Goal: Transaction & Acquisition: Purchase product/service

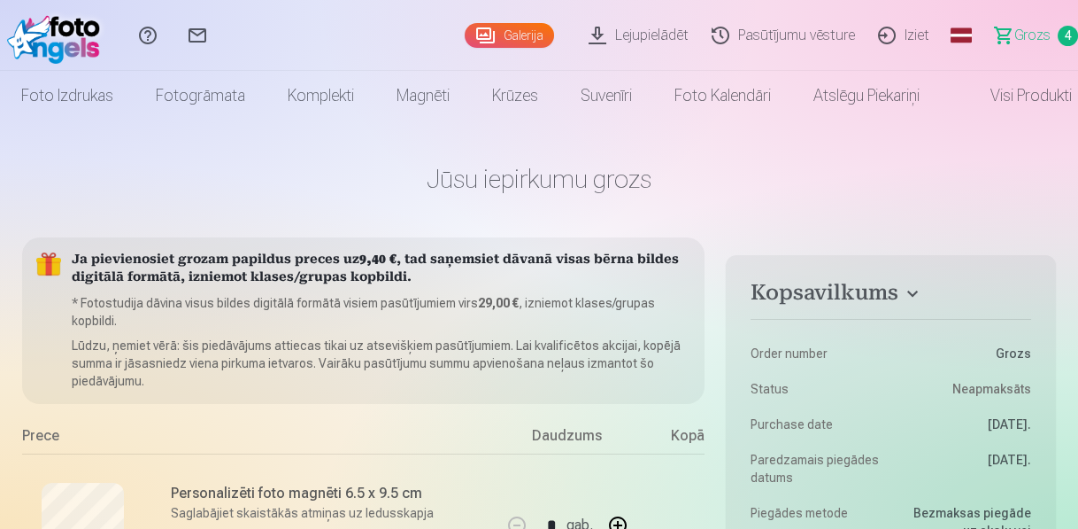
click at [524, 32] on link "Galerija" at bounding box center [509, 35] width 89 height 25
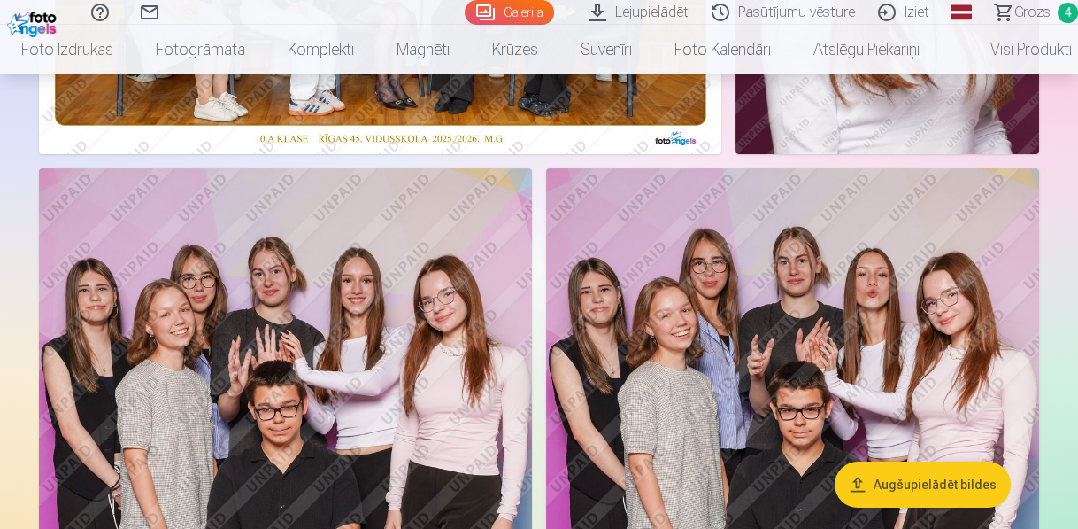
scroll to position [496, 0]
click at [799, 241] on img at bounding box center [792, 538] width 493 height 740
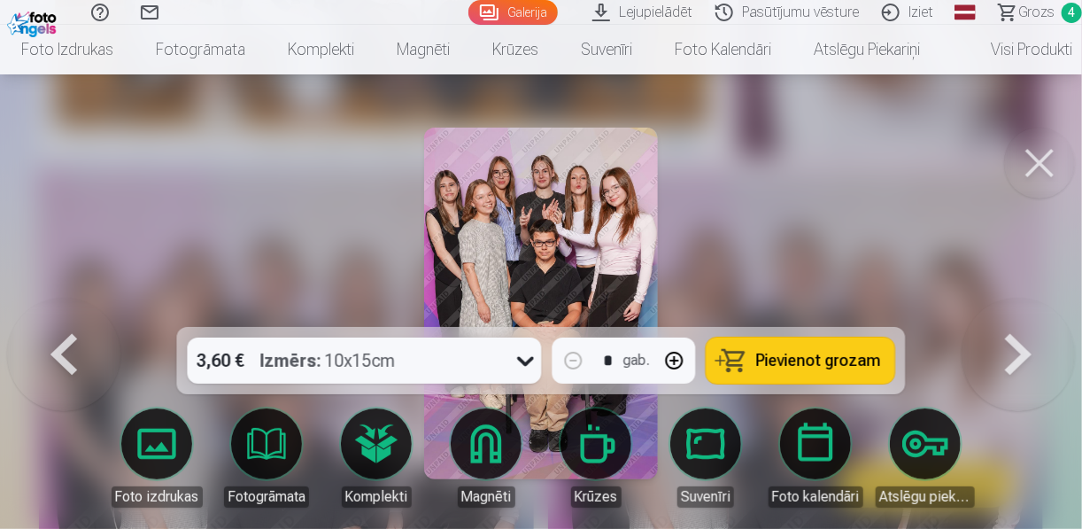
click at [824, 364] on span "Pievienot grozam" at bounding box center [818, 360] width 125 height 16
click at [519, 14] on link "Galerija" at bounding box center [512, 12] width 89 height 25
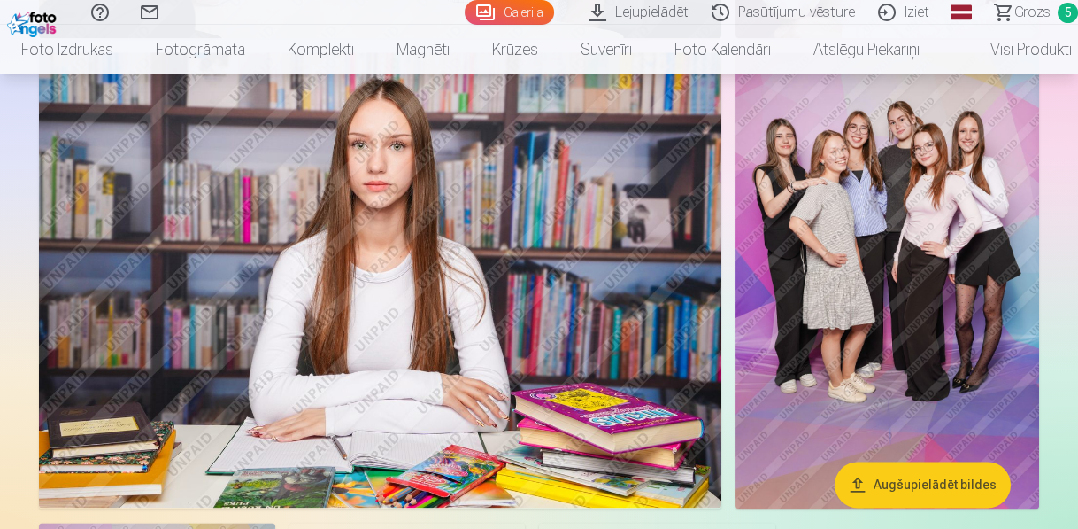
scroll to position [4745, 0]
click at [934, 240] on img at bounding box center [888, 279] width 304 height 455
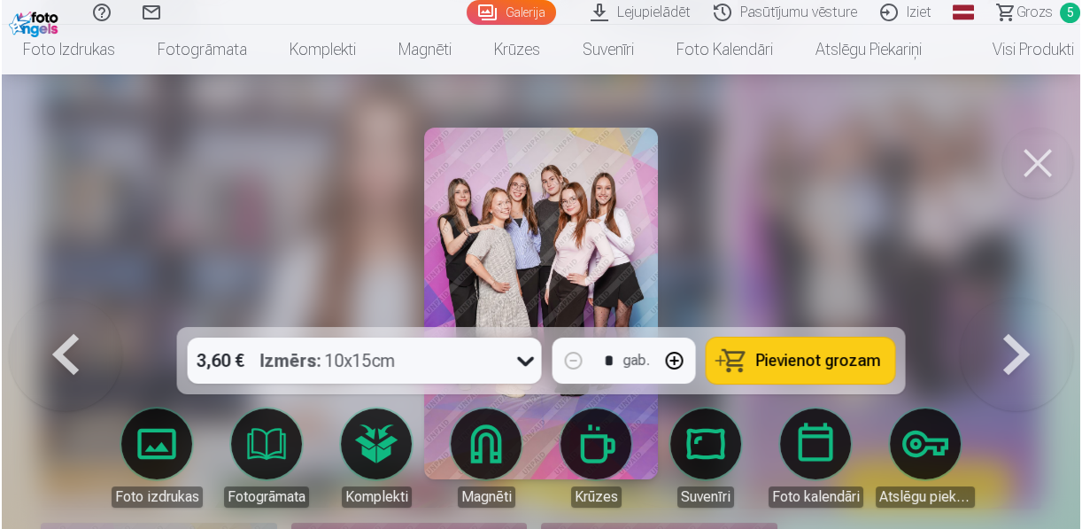
scroll to position [4760, 0]
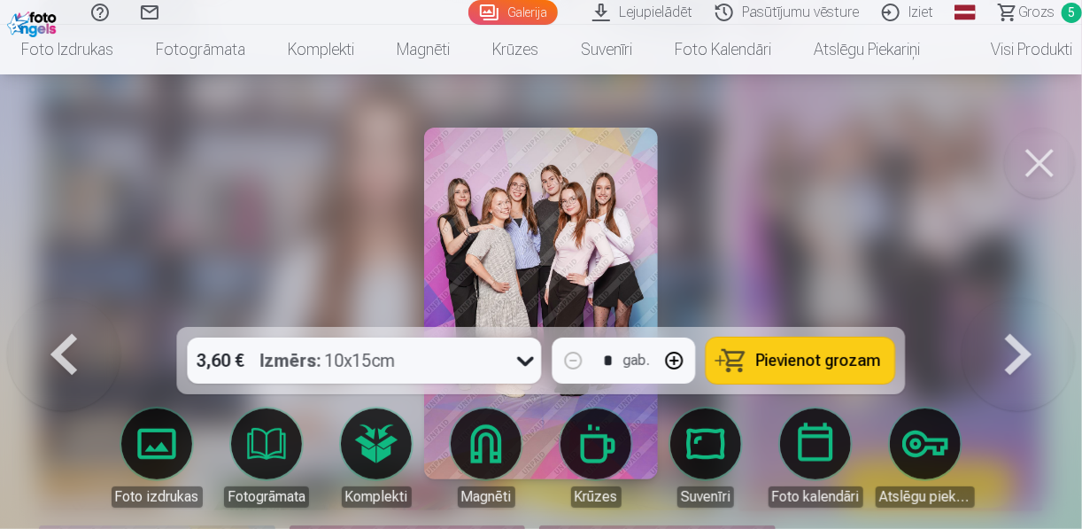
click at [819, 358] on span "Pievienot grozam" at bounding box center [818, 360] width 125 height 16
click at [1033, 165] on button at bounding box center [1039, 162] width 71 height 71
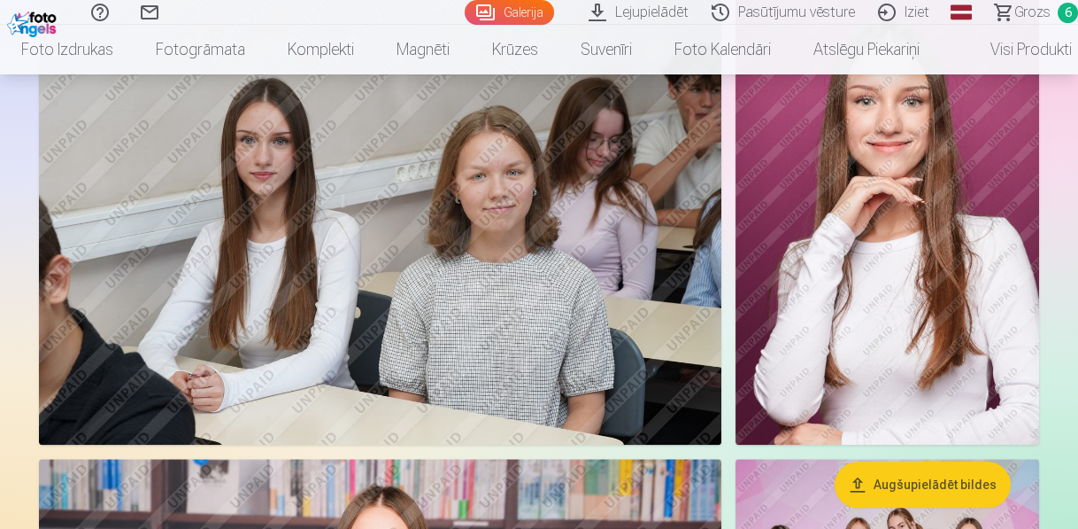
scroll to position [4320, 0]
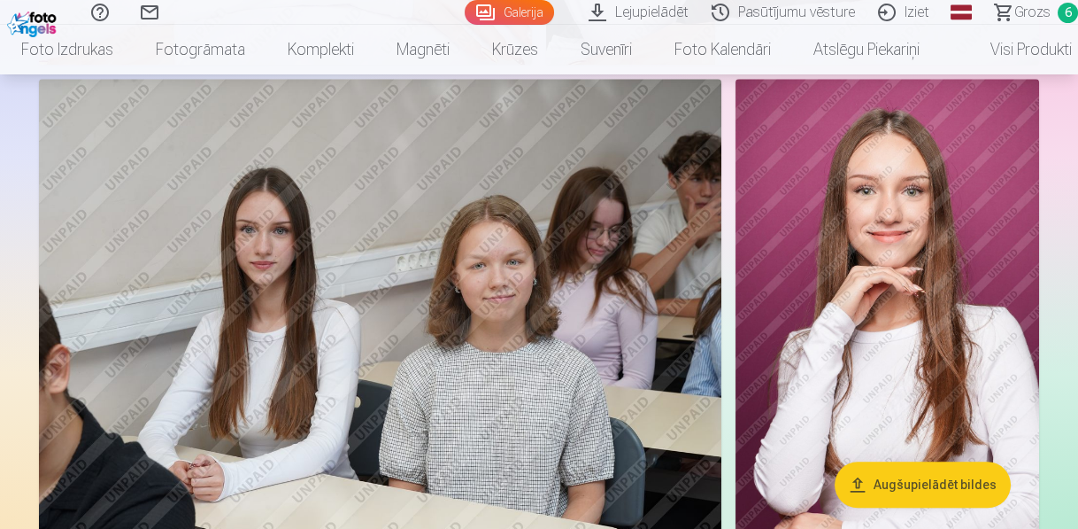
click at [353, 179] on img at bounding box center [380, 306] width 683 height 455
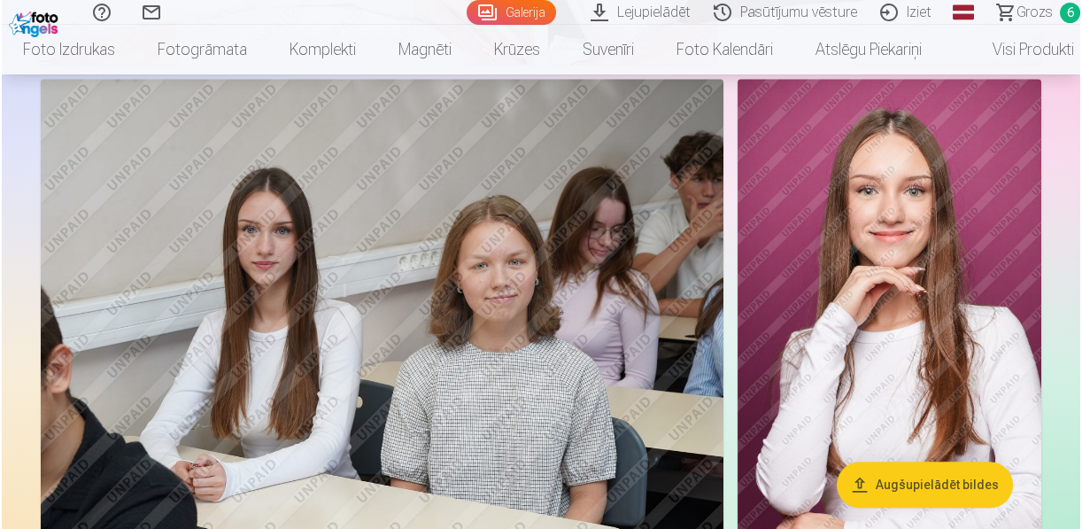
scroll to position [4262, 0]
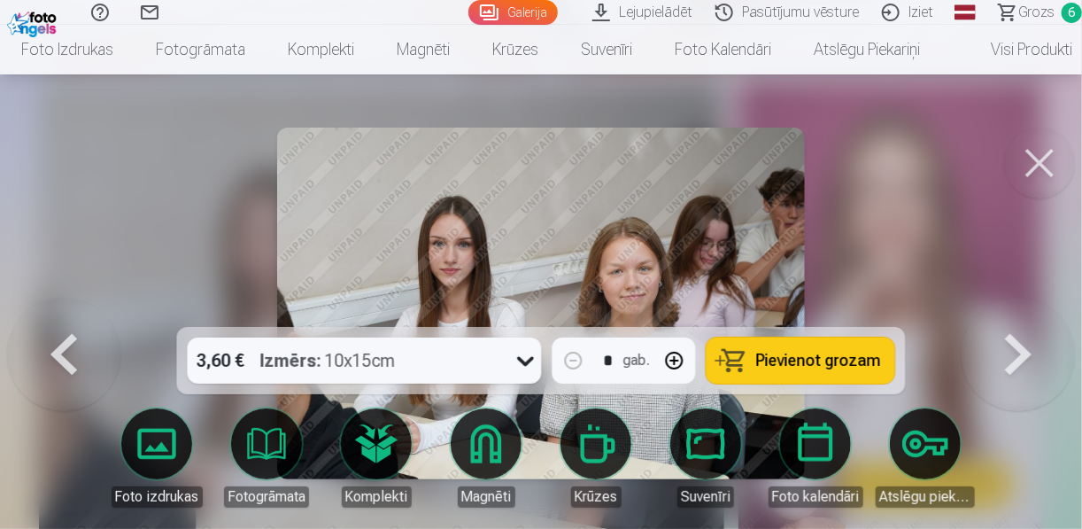
click at [1032, 163] on button at bounding box center [1039, 162] width 71 height 71
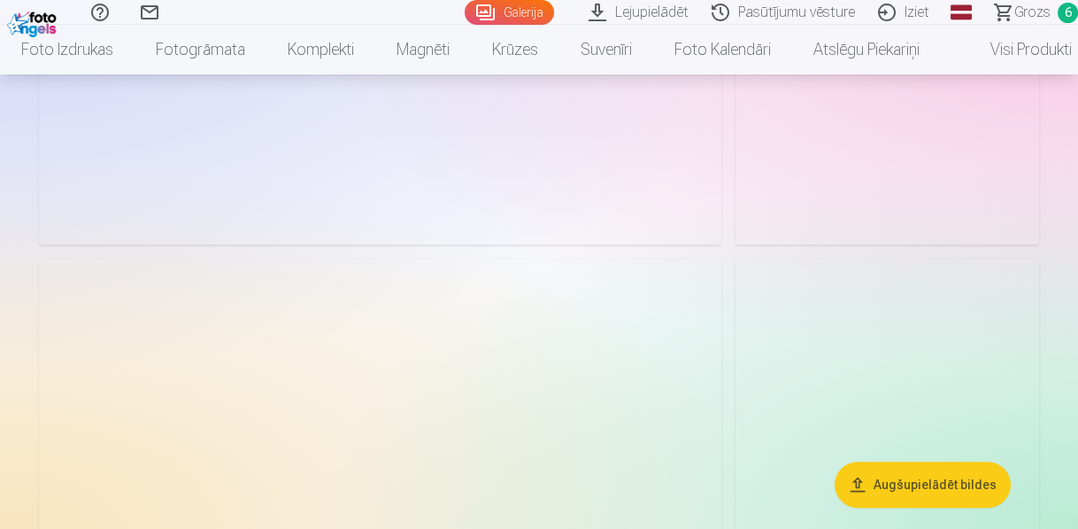
scroll to position [1629, 0]
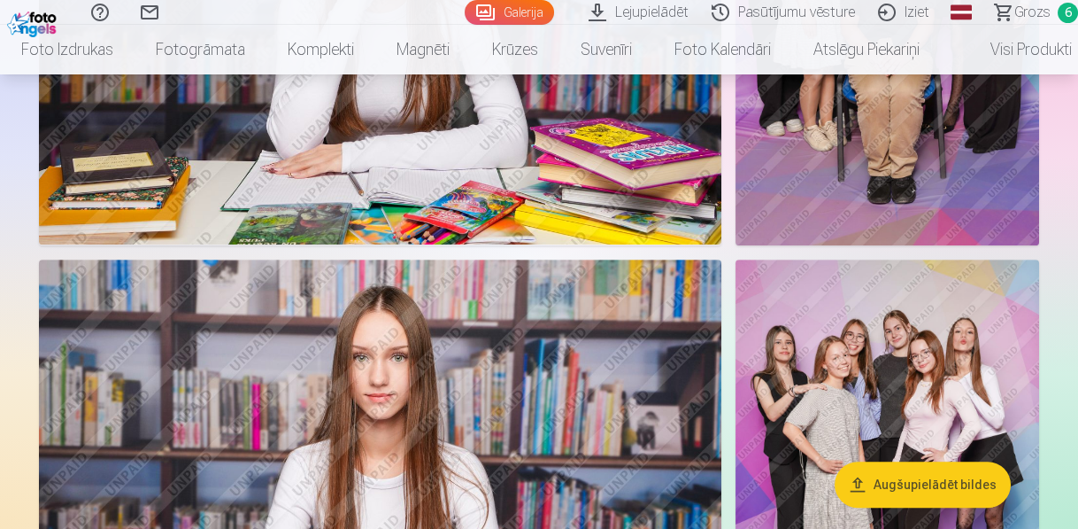
click at [1038, 10] on span "Grozs" at bounding box center [1033, 12] width 36 height 21
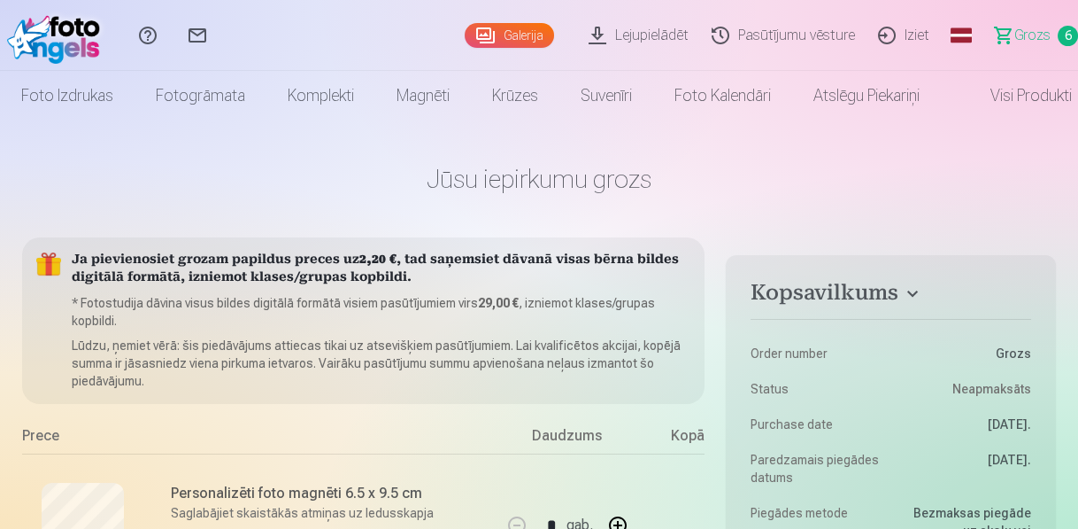
click at [513, 24] on link "Galerija" at bounding box center [509, 35] width 89 height 25
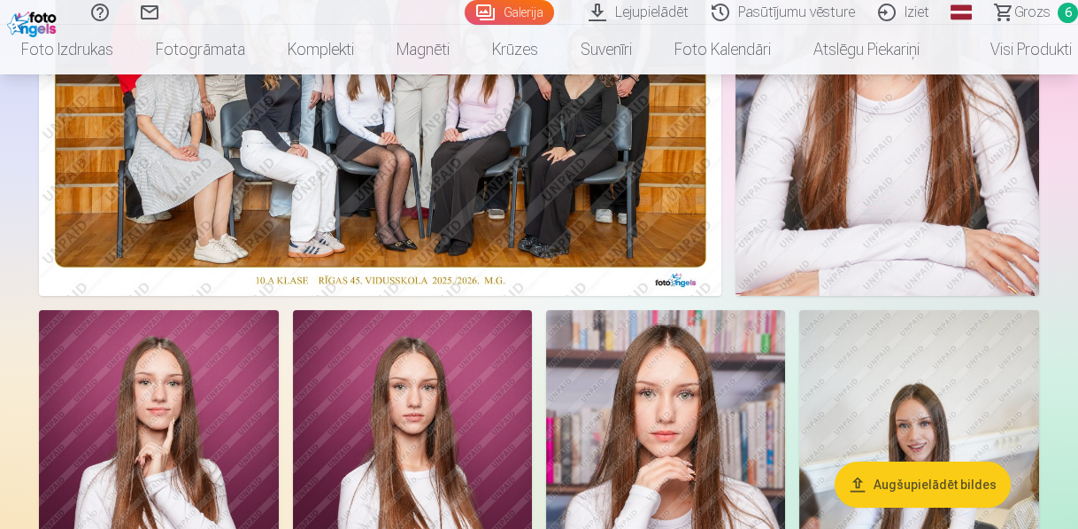
click at [511, 14] on link "Galerija" at bounding box center [509, 12] width 89 height 25
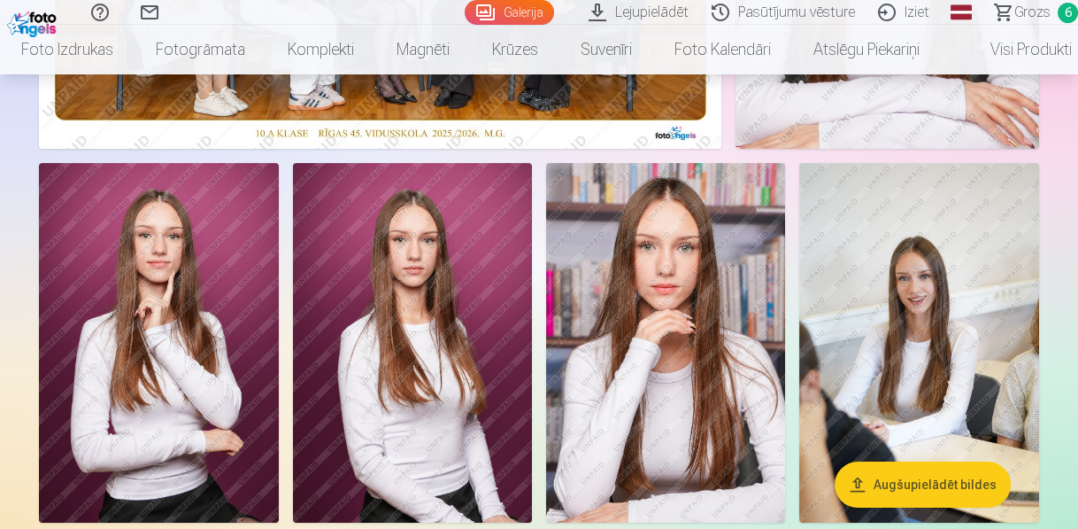
scroll to position [496, 0]
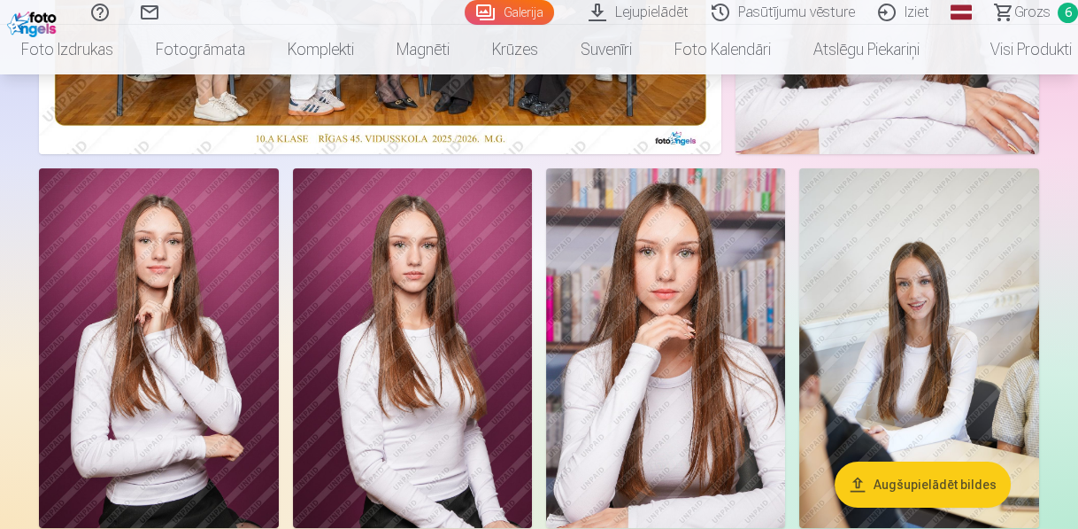
click at [900, 279] on img at bounding box center [919, 347] width 240 height 359
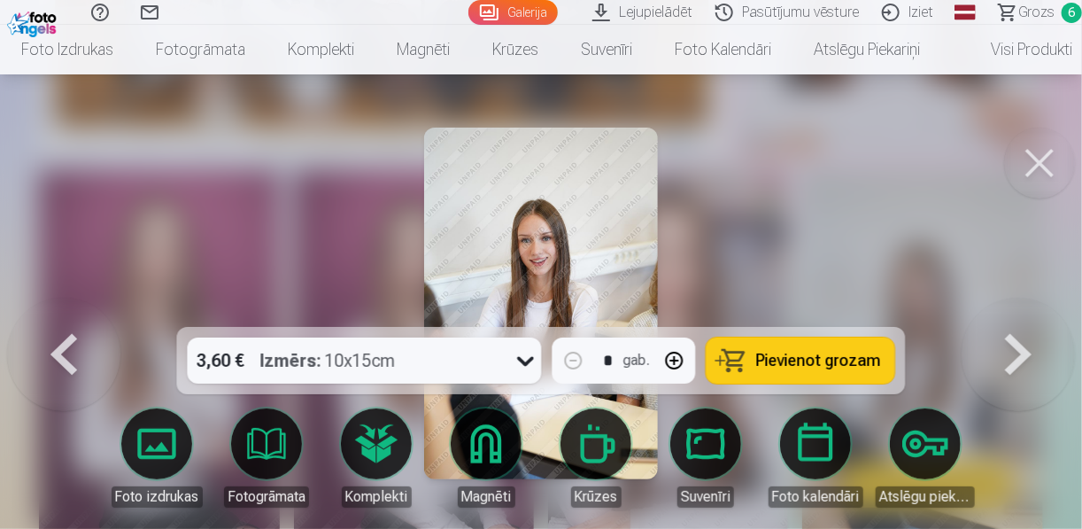
click at [585, 212] on img at bounding box center [541, 302] width 235 height 351
click at [854, 354] on span "Pievienot grozam" at bounding box center [818, 360] width 125 height 16
click at [1043, 158] on button at bounding box center [1039, 162] width 71 height 71
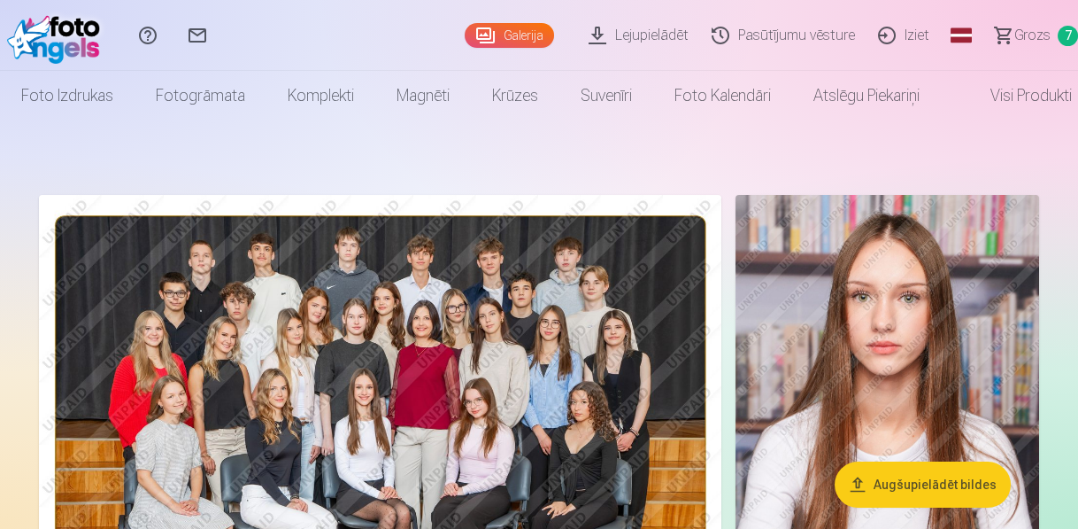
click at [1030, 32] on span "Grozs" at bounding box center [1033, 35] width 36 height 21
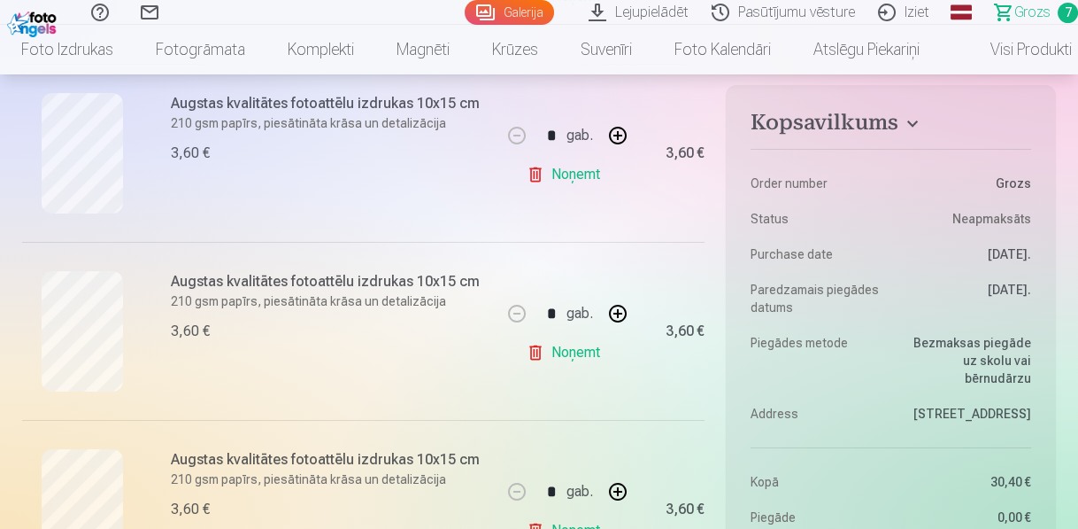
scroll to position [1275, 0]
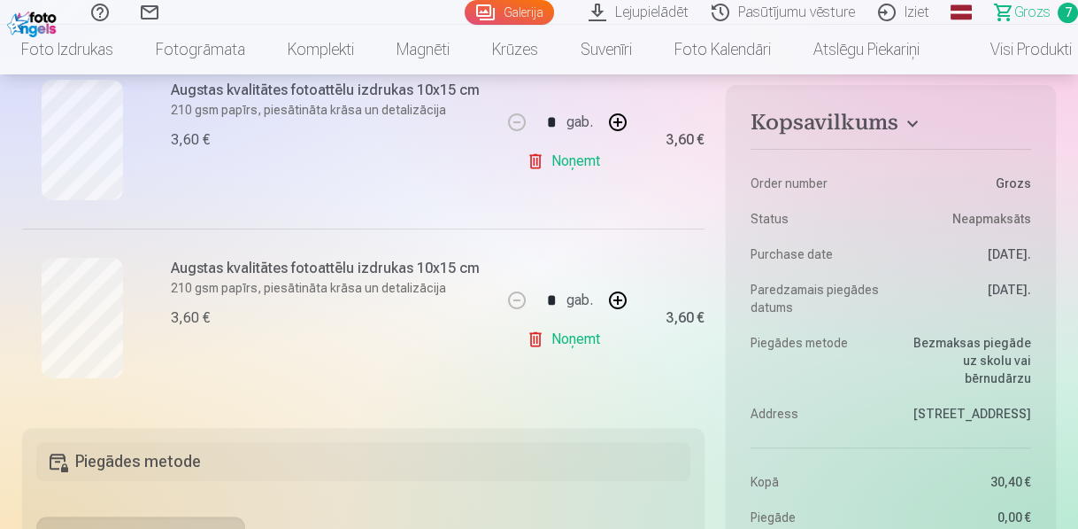
click at [549, 336] on link "Noņemt" at bounding box center [567, 338] width 81 height 35
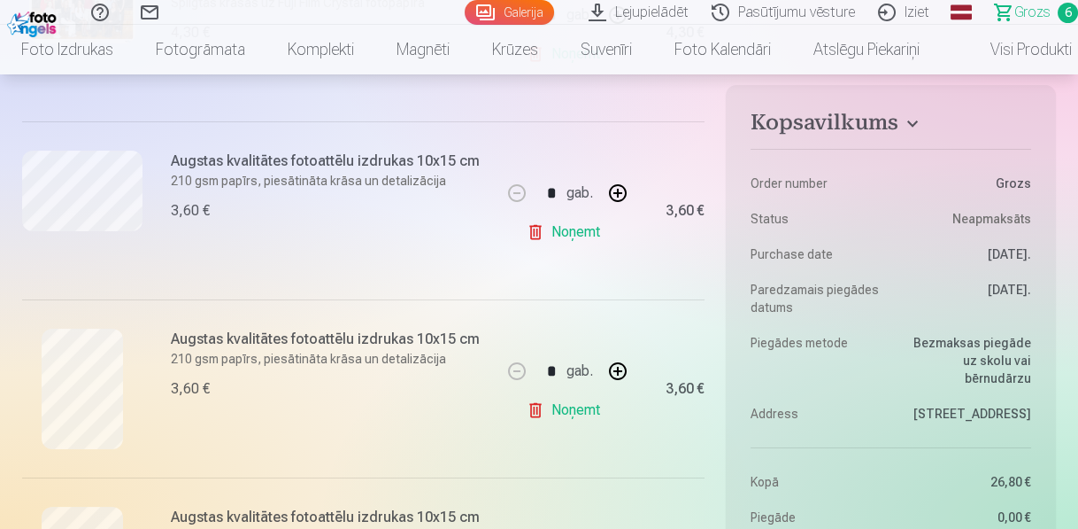
scroll to position [850, 0]
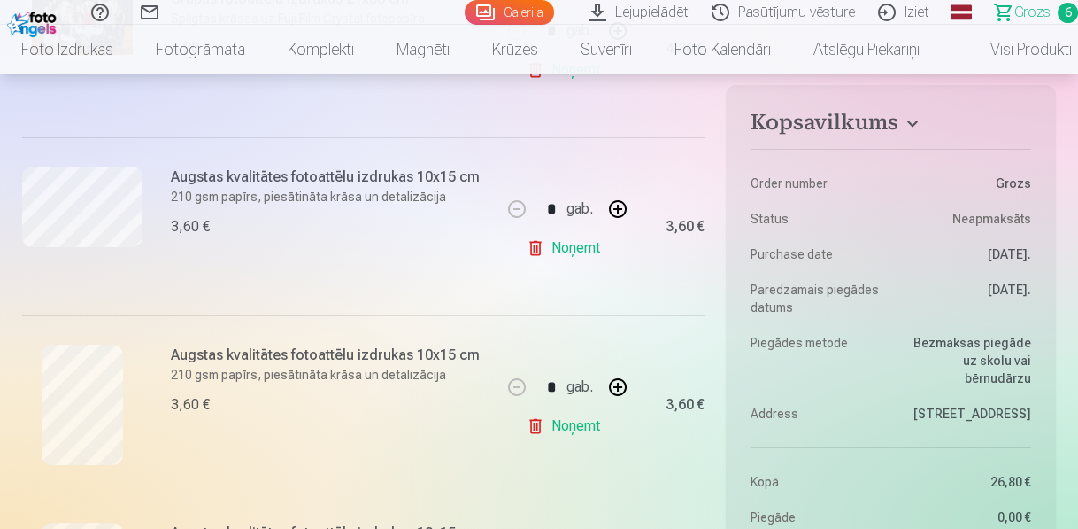
click at [536, 16] on link "Galerija" at bounding box center [509, 12] width 89 height 25
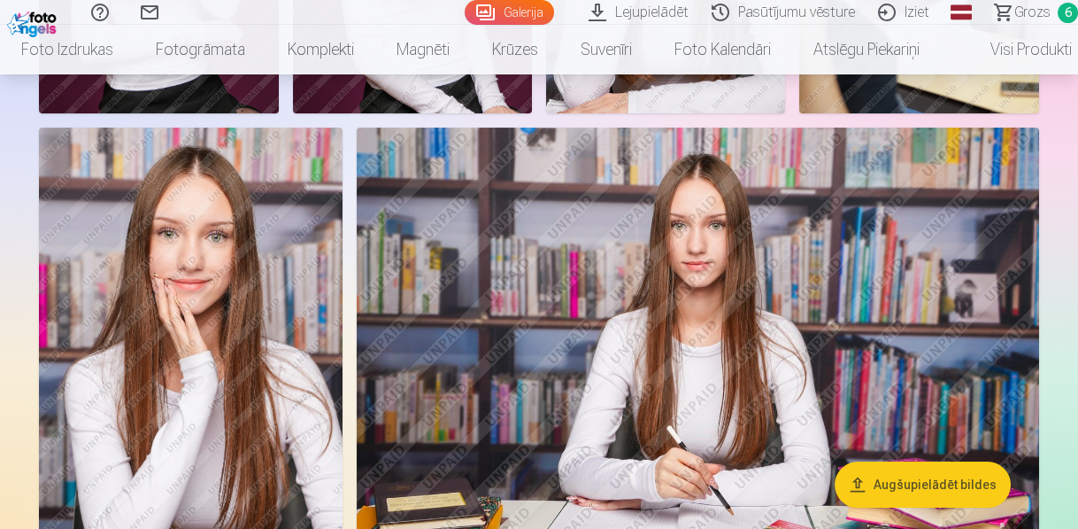
scroll to position [921, 0]
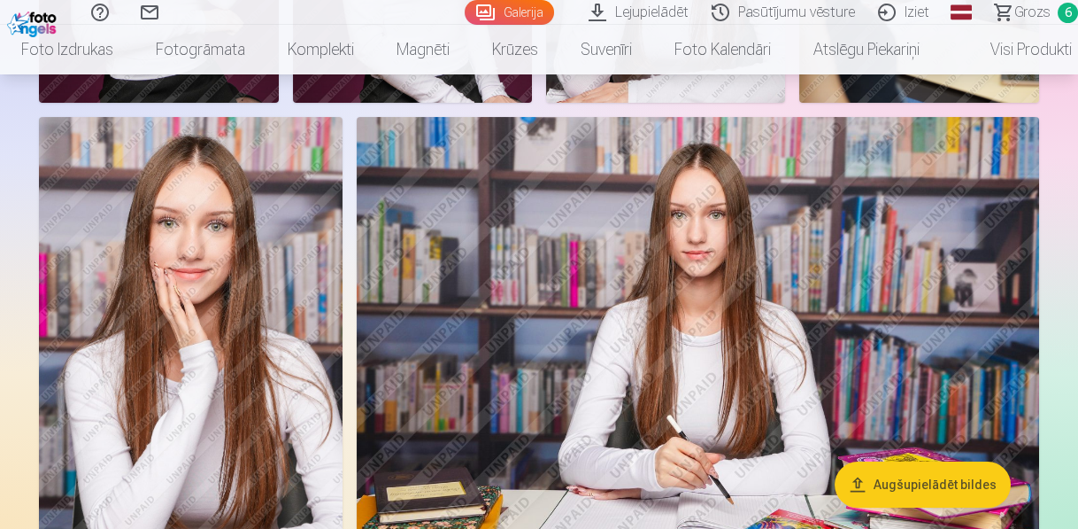
click at [281, 205] on img at bounding box center [191, 344] width 304 height 455
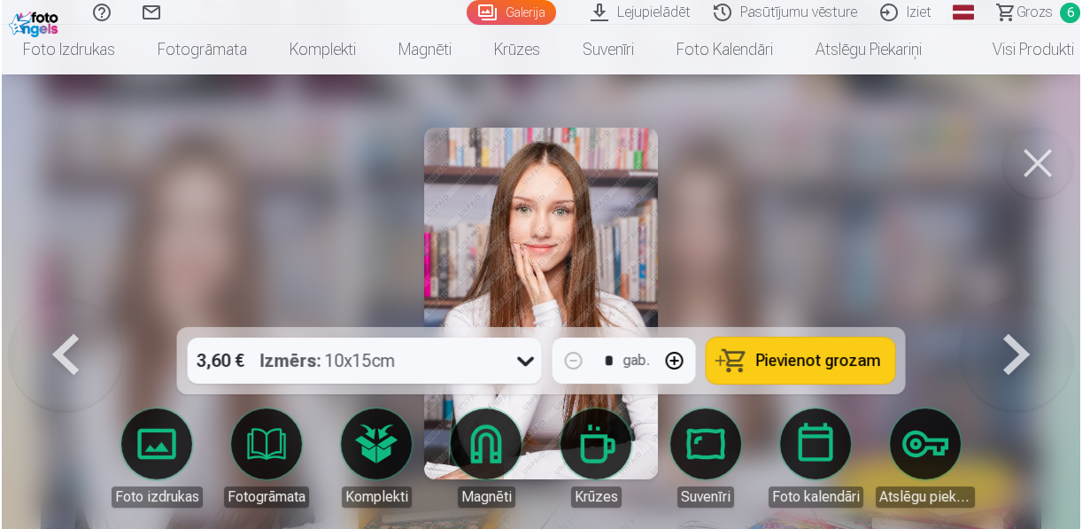
scroll to position [922, 0]
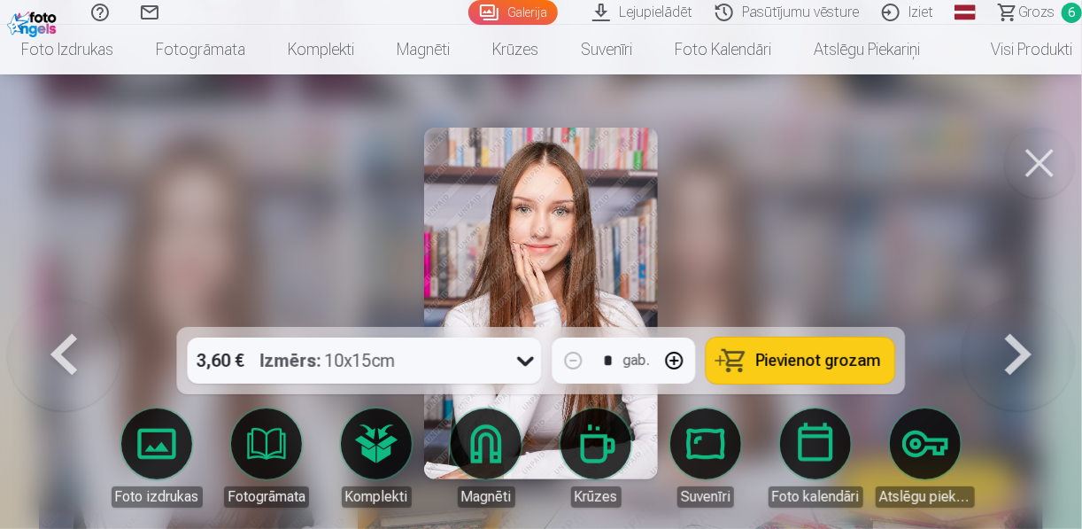
click at [1043, 164] on button at bounding box center [1039, 162] width 71 height 71
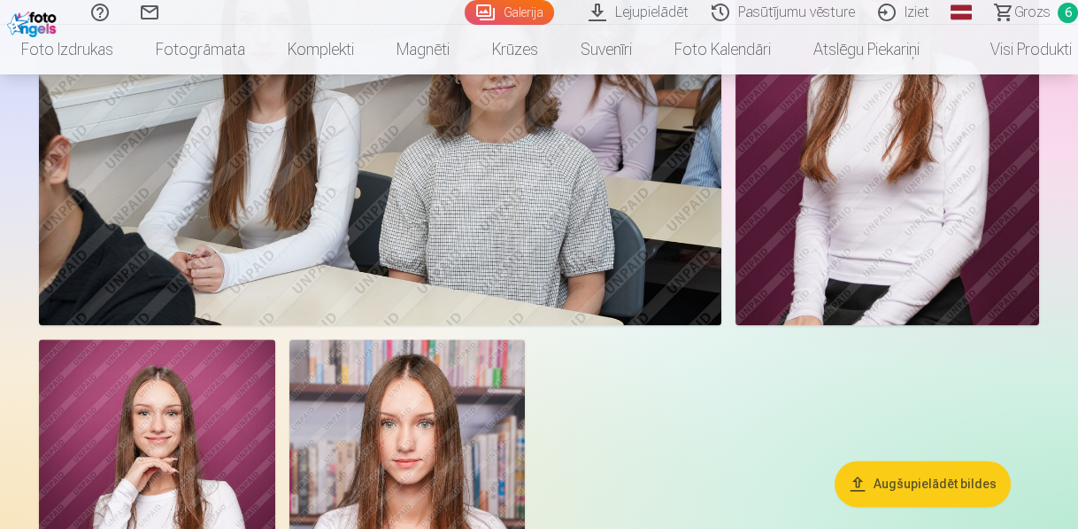
scroll to position [4887, 0]
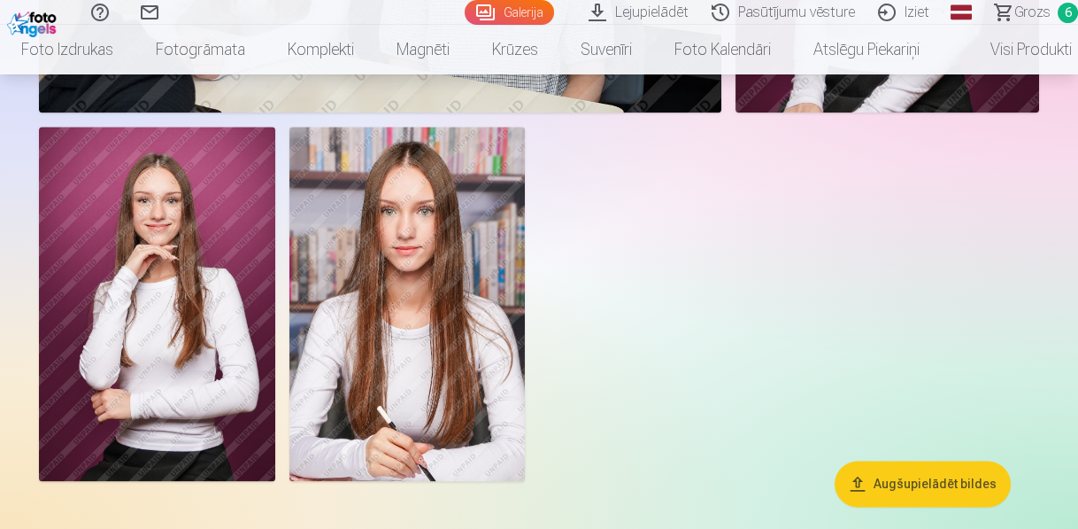
click at [367, 214] on img at bounding box center [407, 304] width 236 height 354
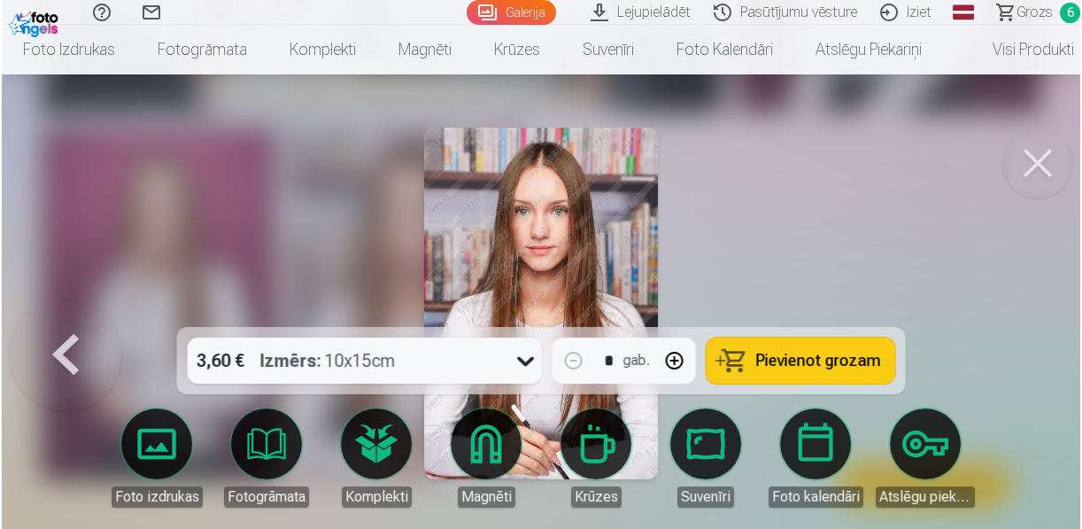
scroll to position [4904, 0]
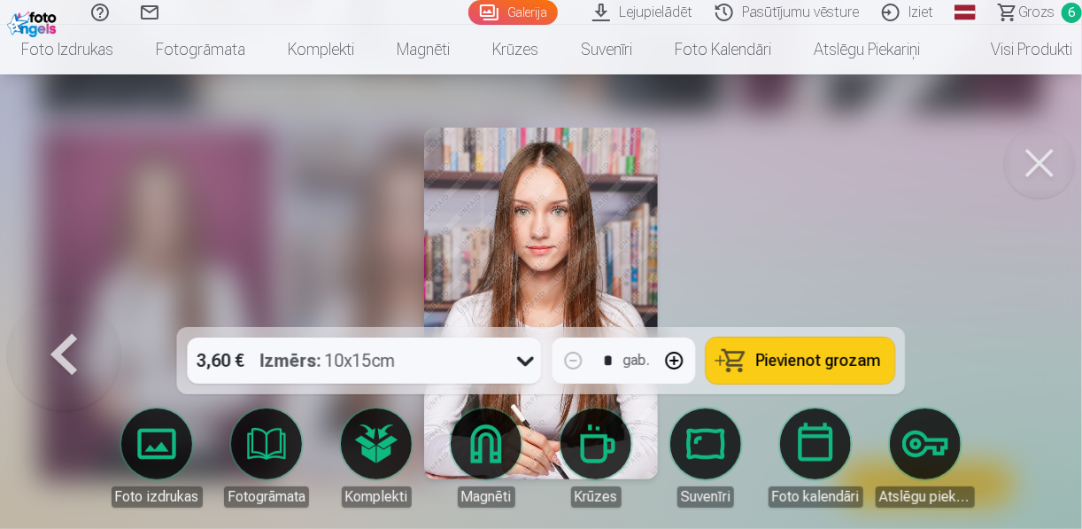
click at [1038, 168] on button at bounding box center [1039, 162] width 71 height 71
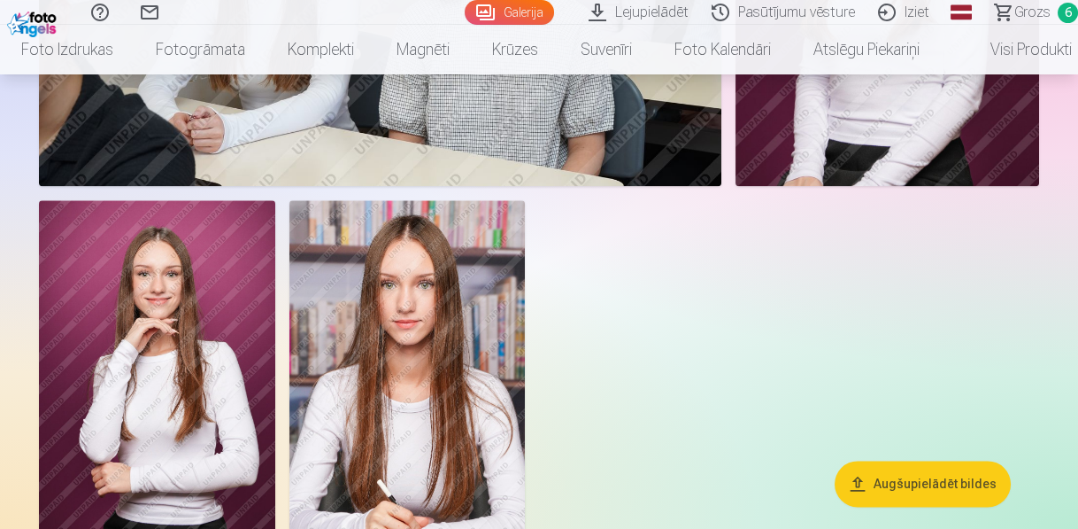
scroll to position [4887, 0]
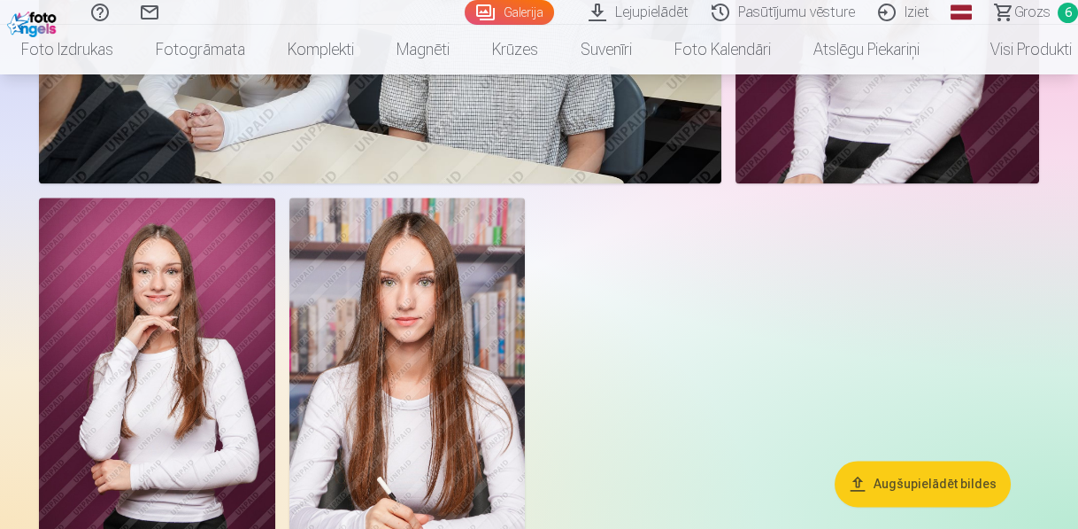
click at [464, 311] on img at bounding box center [407, 374] width 236 height 354
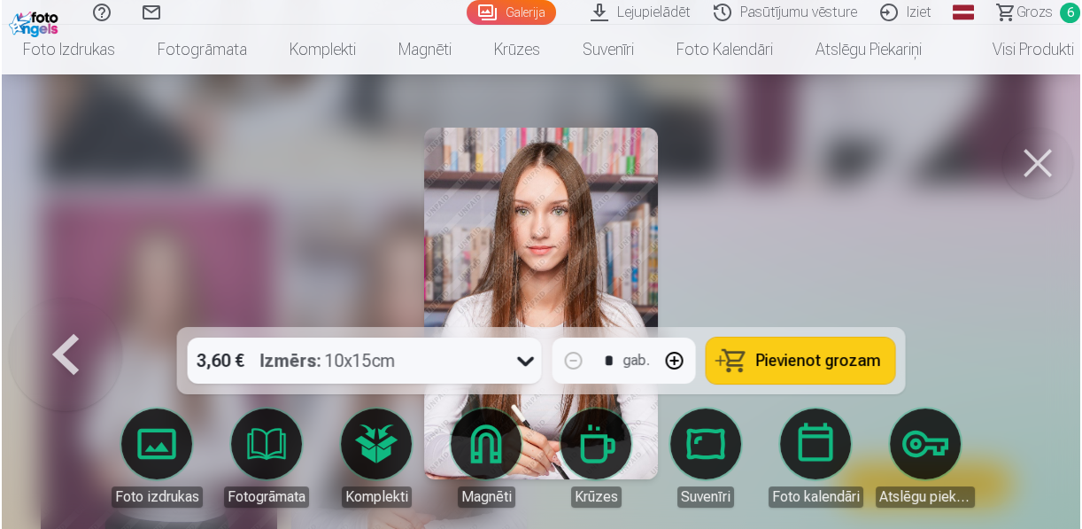
scroll to position [4833, 0]
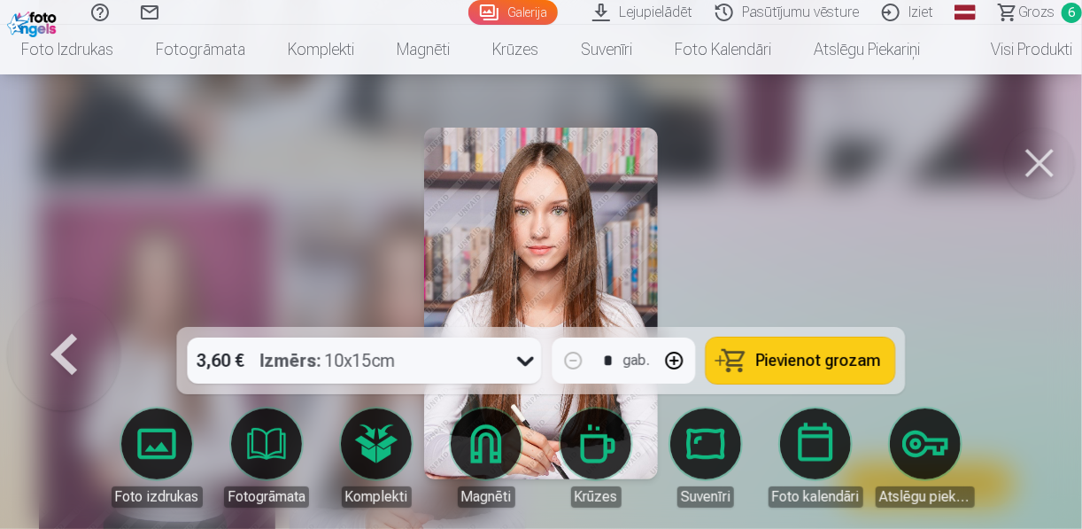
click at [1048, 166] on button at bounding box center [1039, 162] width 71 height 71
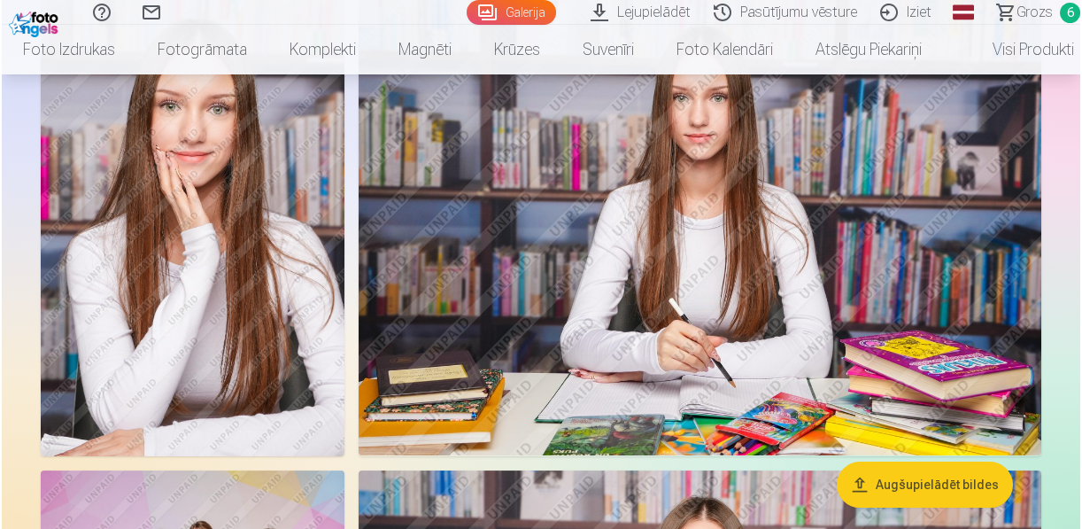
scroll to position [1062, 0]
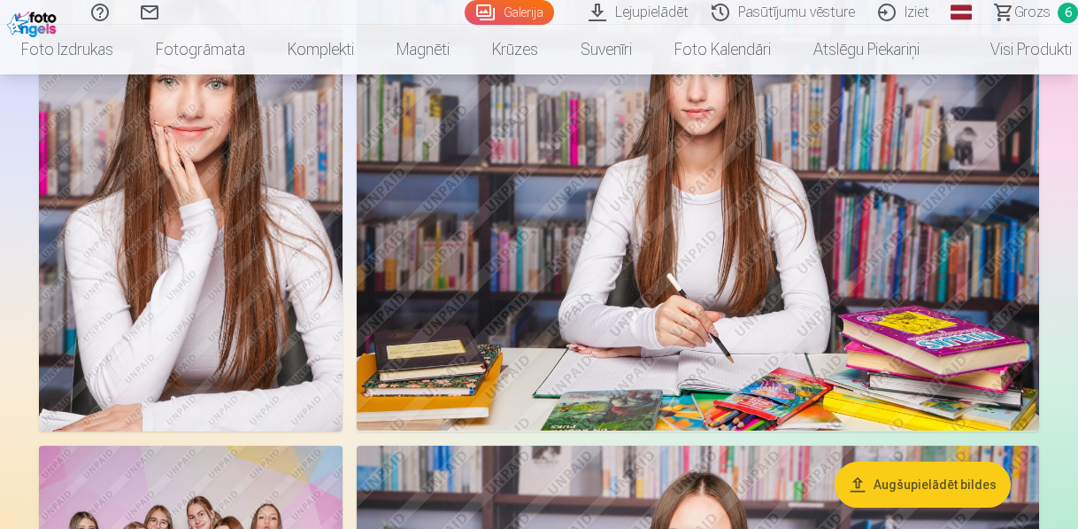
click at [185, 204] on img at bounding box center [191, 202] width 304 height 455
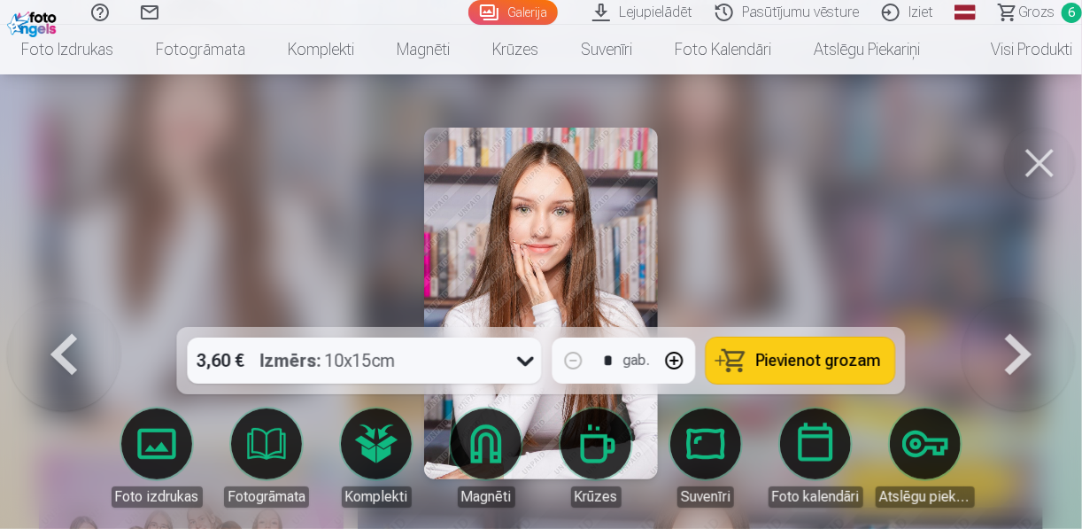
click at [777, 359] on span "Pievienot grozam" at bounding box center [818, 360] width 125 height 16
click at [1036, 8] on span "Grozs" at bounding box center [1036, 12] width 36 height 21
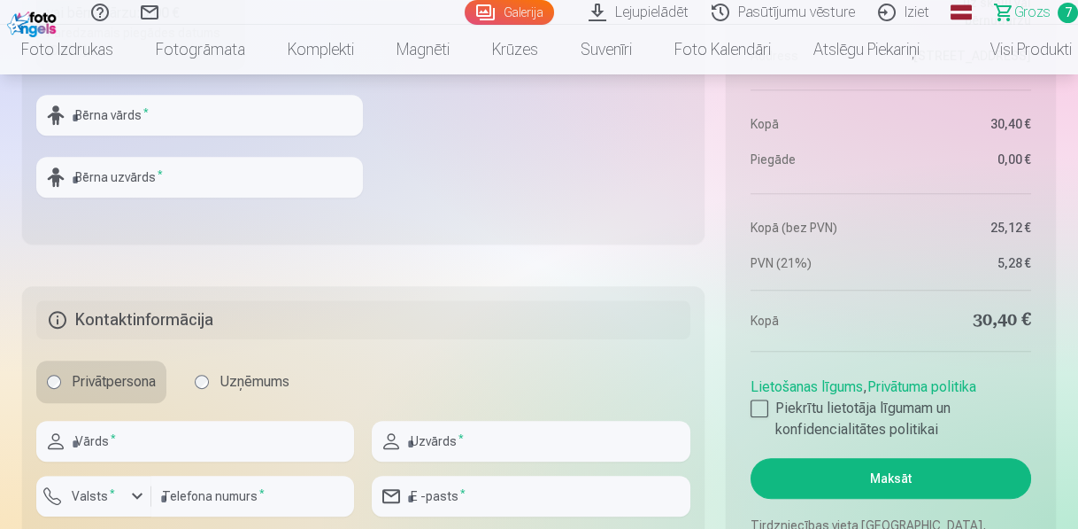
scroll to position [2125, 0]
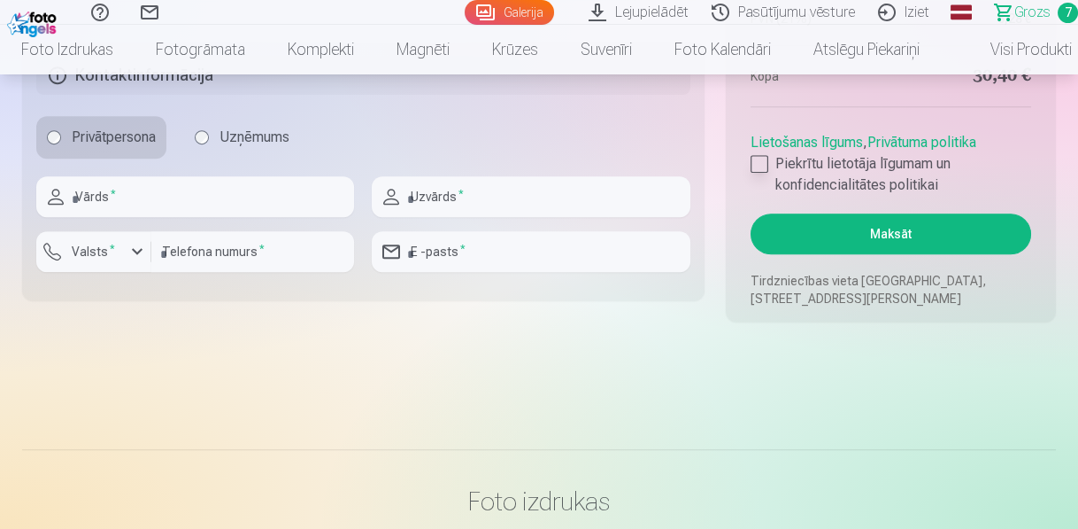
click at [758, 161] on div at bounding box center [760, 164] width 18 height 18
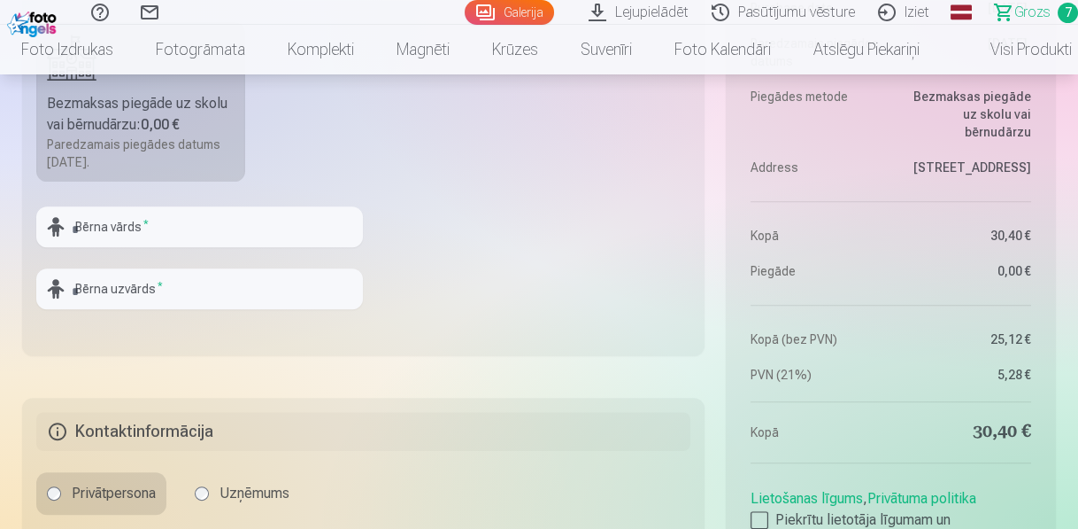
scroll to position [1771, 0]
click at [176, 228] on input "text" at bounding box center [199, 224] width 327 height 41
click at [586, 188] on fieldset "Piegādes metode Bezmaksas piegāde uz skolu vai bērnudārzu : 0,00 € Paredzamais …" at bounding box center [363, 142] width 683 height 421
click at [142, 219] on input "text" at bounding box center [199, 224] width 327 height 41
type input "******"
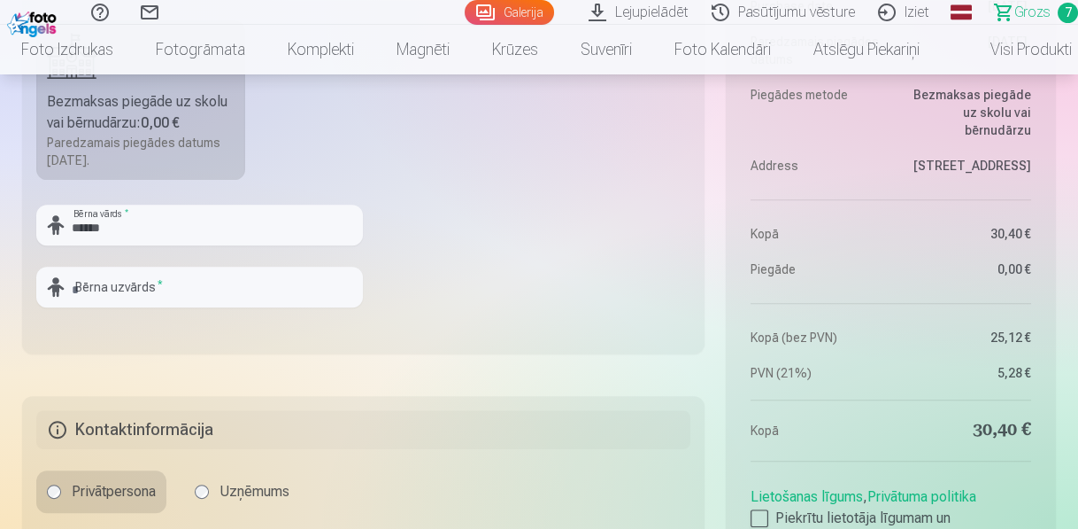
type input "**********"
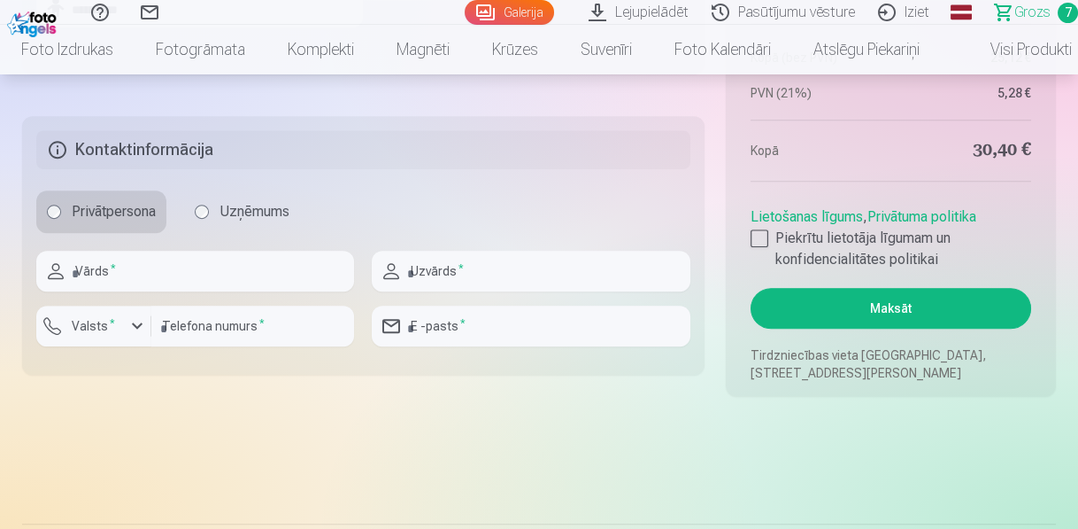
scroll to position [2054, 0]
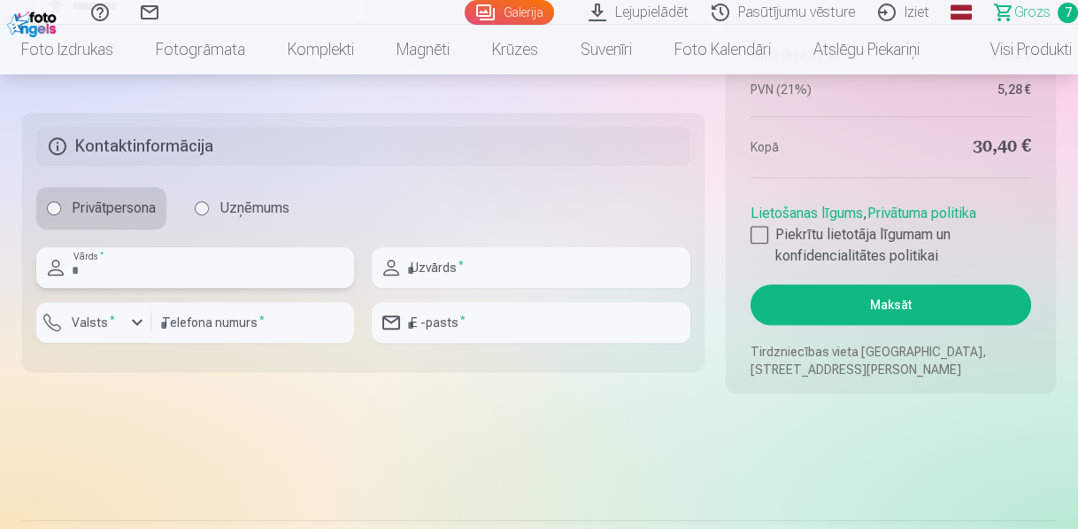
click at [254, 252] on input "text" at bounding box center [195, 267] width 318 height 41
type input "*****"
type input "**********"
type input "********"
type input "**********"
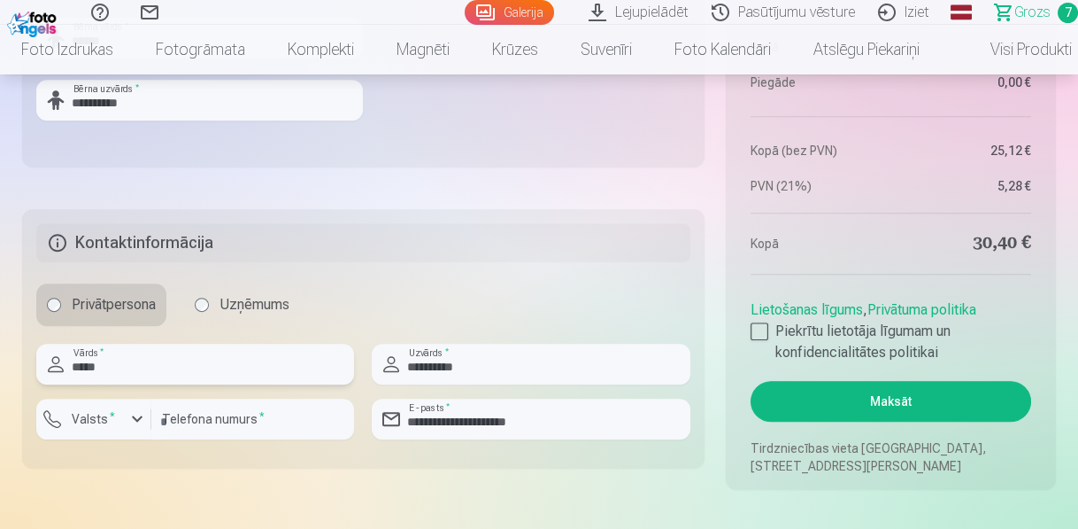
scroll to position [1983, 0]
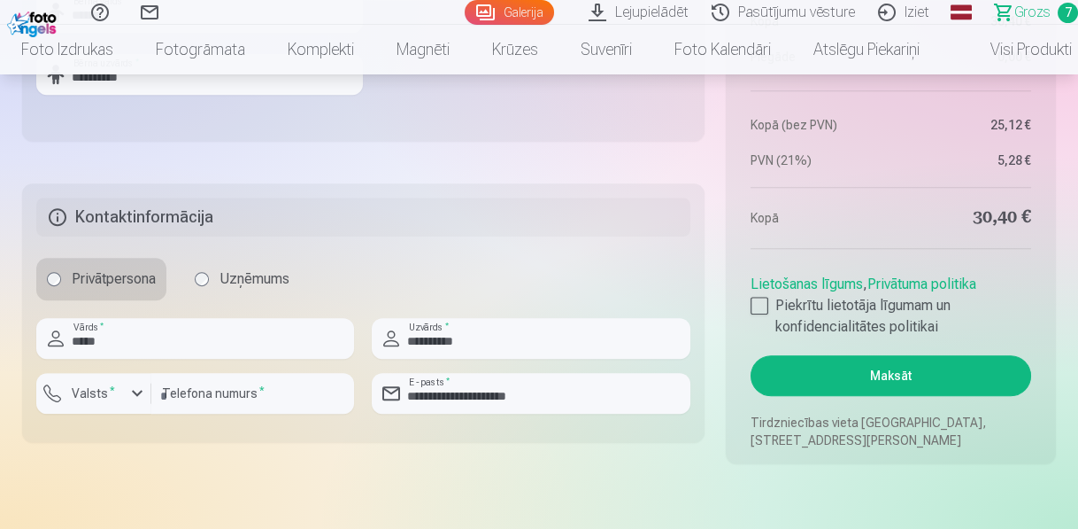
click at [992, 397] on aside "Kopsavilkums Order number Grozs Status Neapmaksāts Purchase date 13.10.2025. Pa…" at bounding box center [891, 44] width 330 height 838
click at [970, 376] on button "Maksāt" at bounding box center [891, 375] width 281 height 41
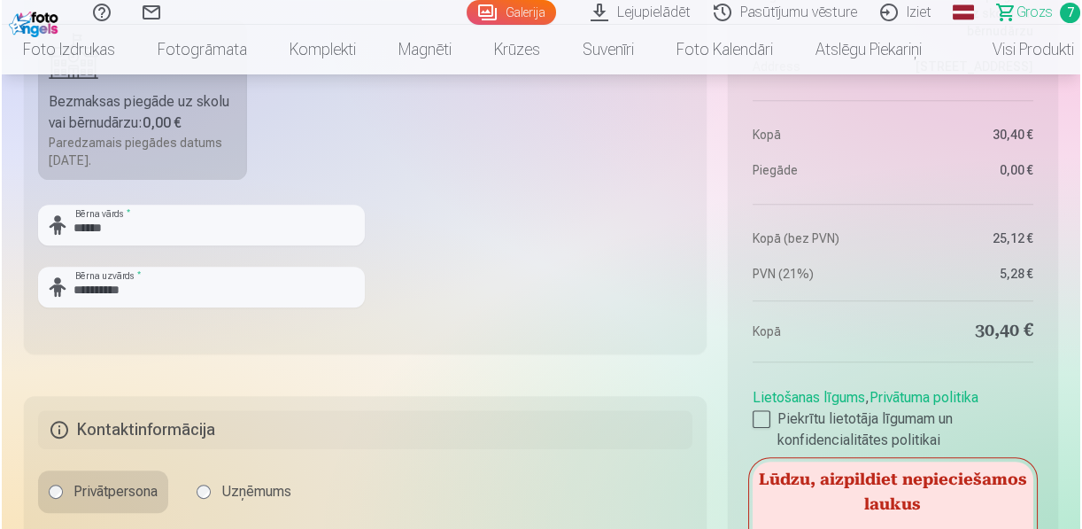
scroll to position [2125, 0]
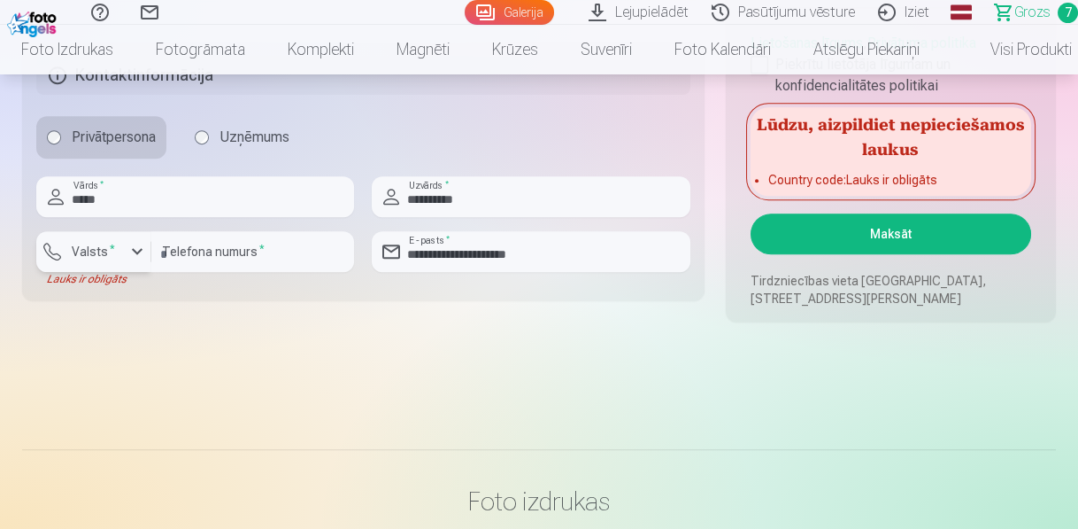
drag, startPoint x: 99, startPoint y: 255, endPoint x: 136, endPoint y: 252, distance: 37.3
click at [99, 255] on label "Valsts *" at bounding box center [94, 252] width 58 height 18
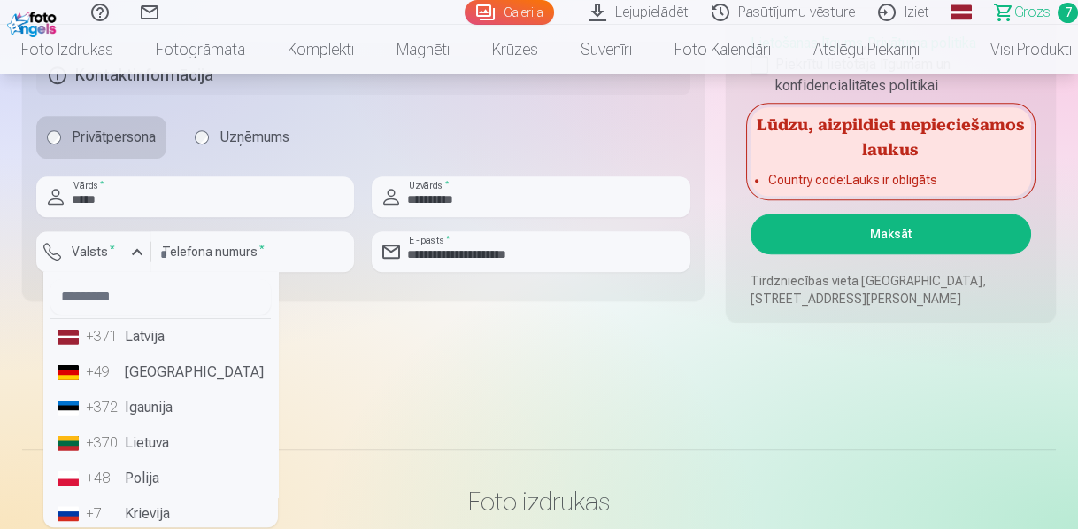
click at [158, 332] on li "+371 Latvija" at bounding box center [160, 336] width 220 height 35
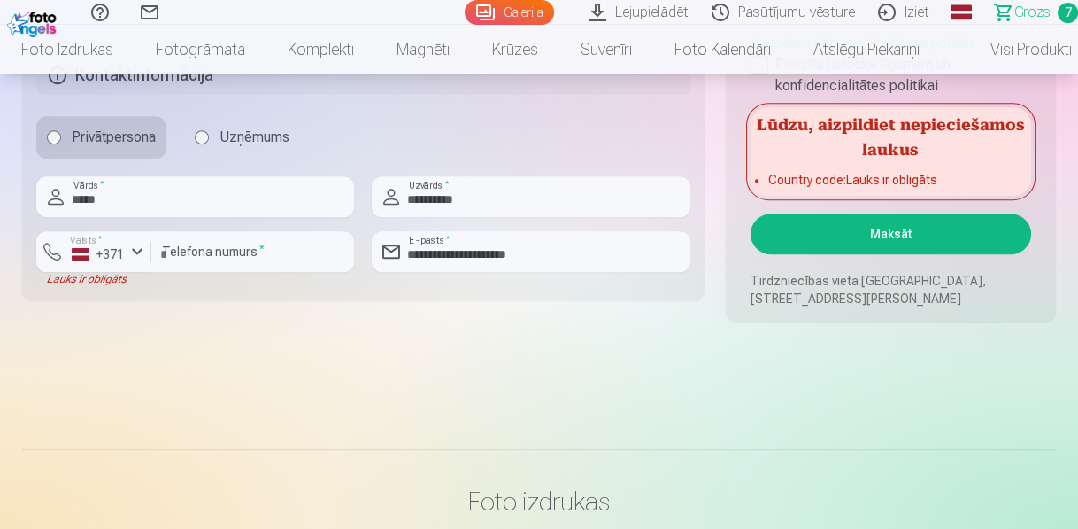
click at [896, 229] on button "Maksāt" at bounding box center [891, 233] width 281 height 41
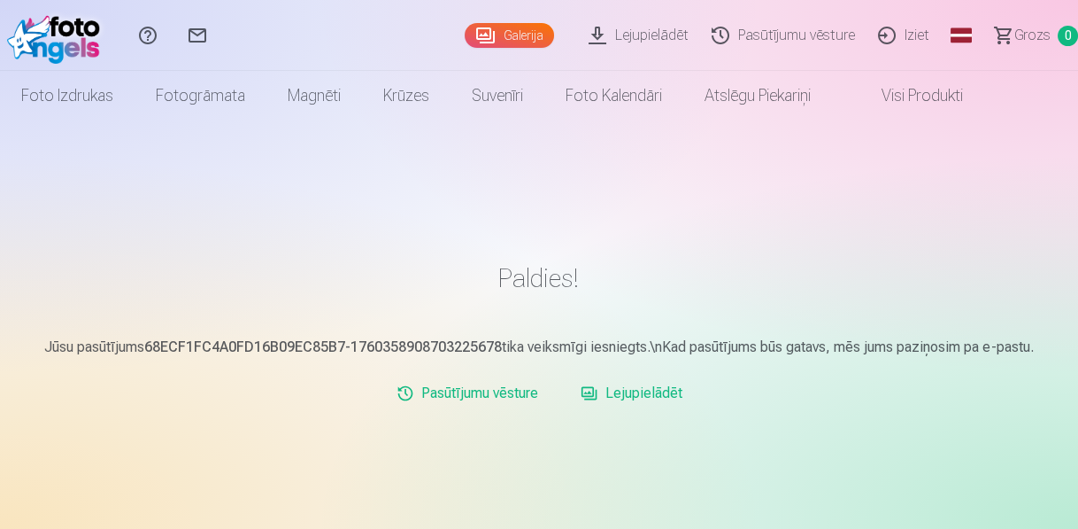
click at [672, 32] on link "Lejupielādēt" at bounding box center [641, 35] width 123 height 71
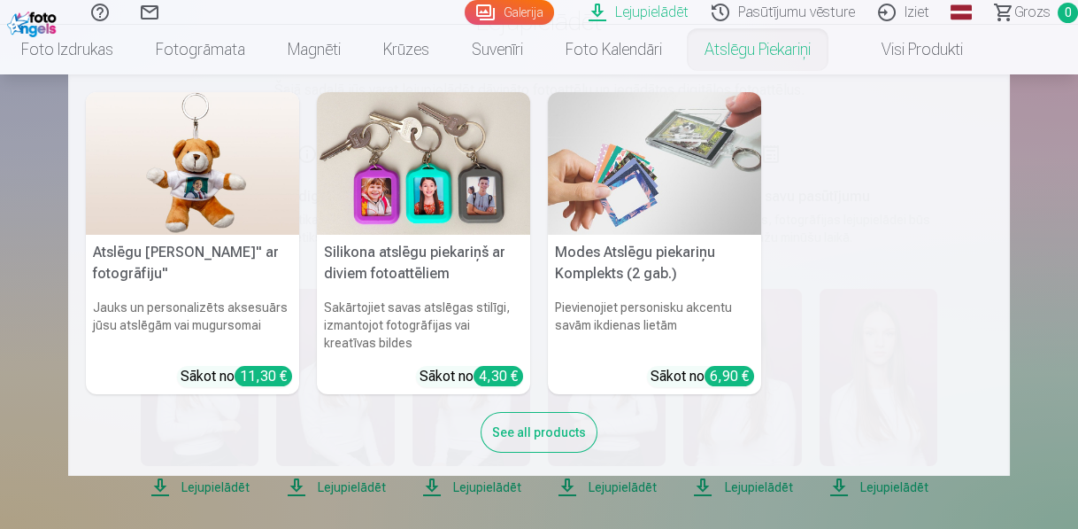
scroll to position [142, 0]
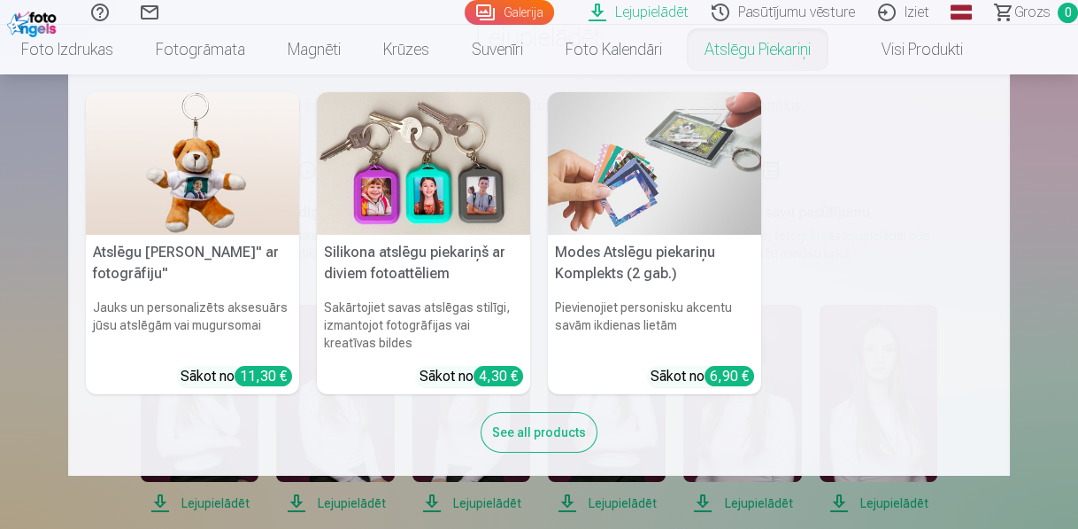
click at [1055, 244] on nav "Atslēgu piekariņš Lācītis" ar fotogrāfiju" Jauks un personalizēts aksesuārs jūs…" at bounding box center [539, 274] width 1078 height 401
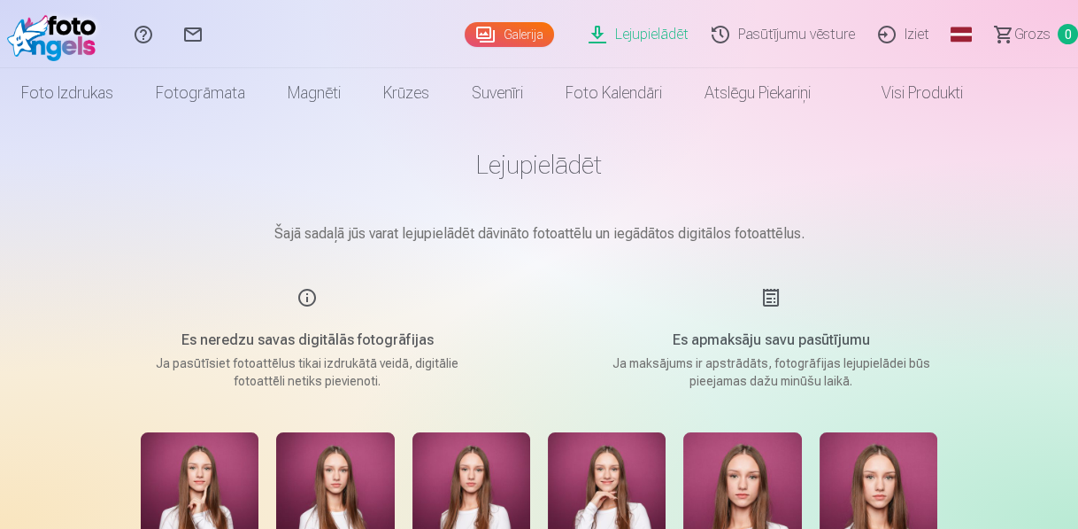
scroll to position [0, 0]
